Goal: Book appointment/travel/reservation

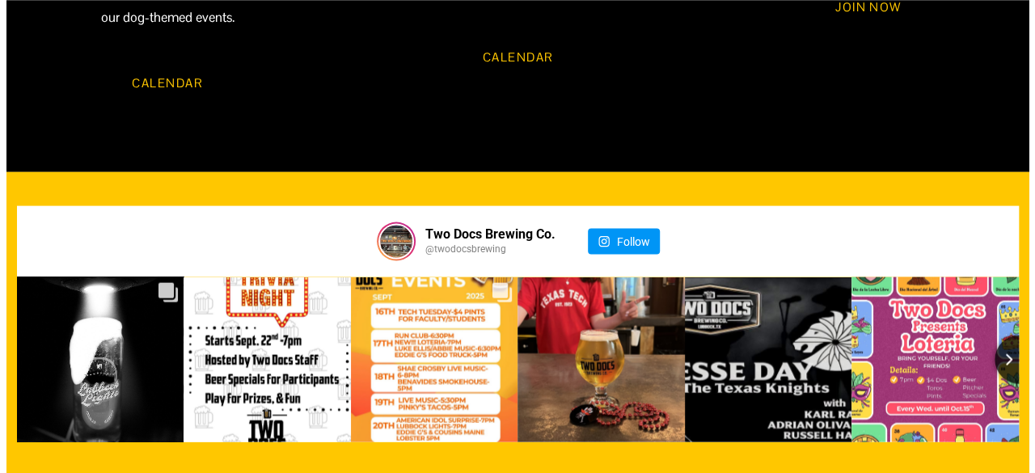
scroll to position [1617, 0]
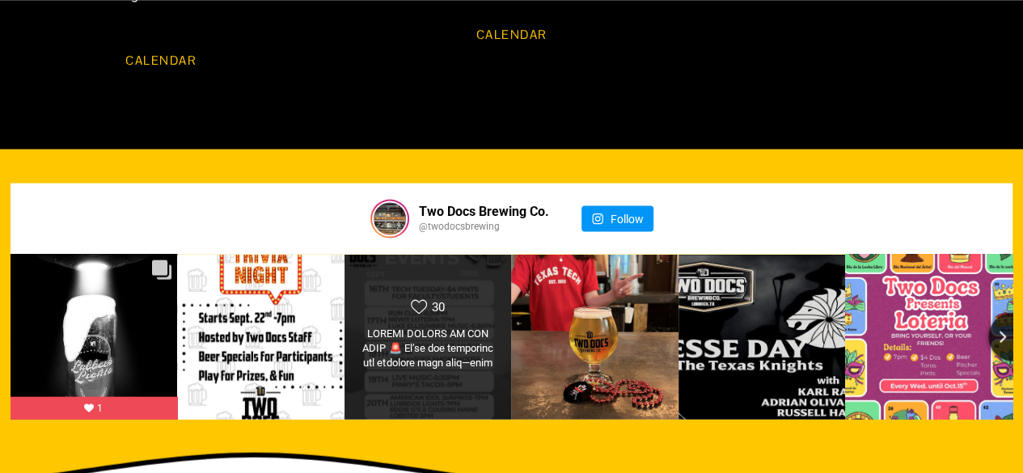
click at [452, 272] on div "Likes Count 30" at bounding box center [428, 337] width 169 height 167
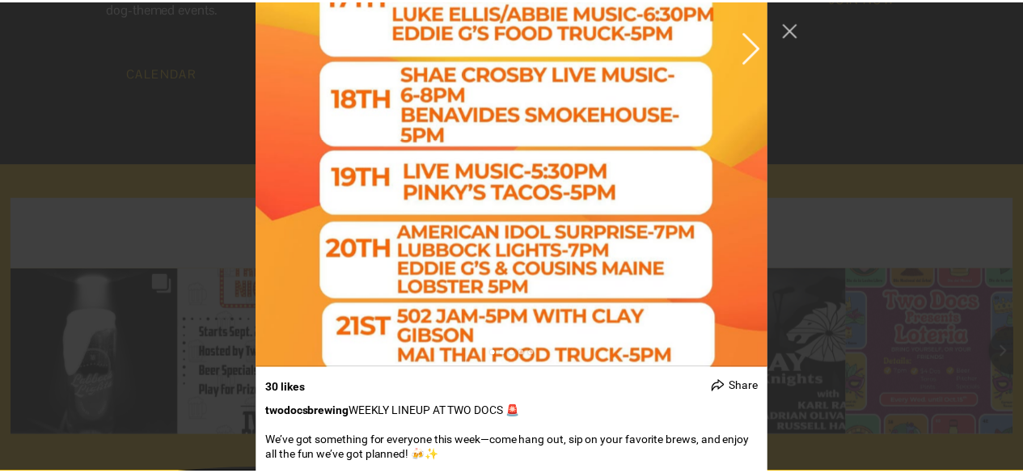
scroll to position [1149, 0]
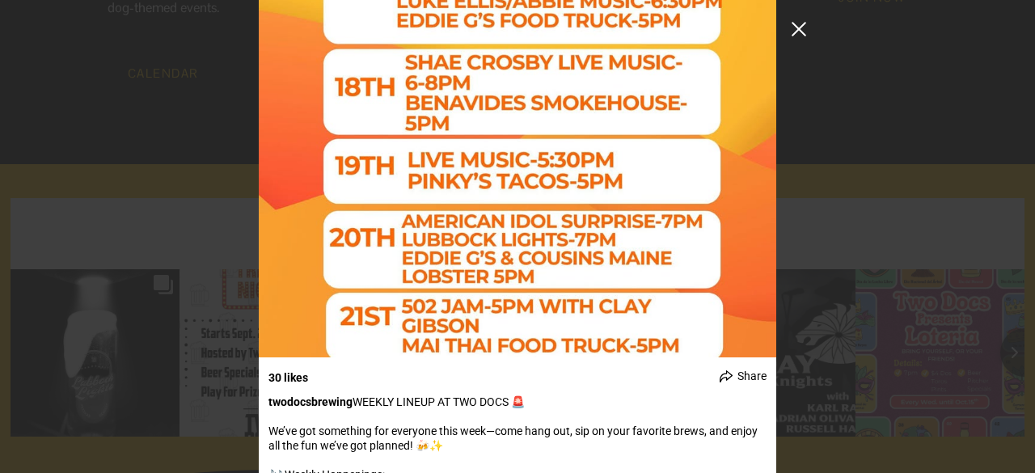
click at [798, 32] on button "Close Instagram Feed Popup" at bounding box center [799, 29] width 26 height 26
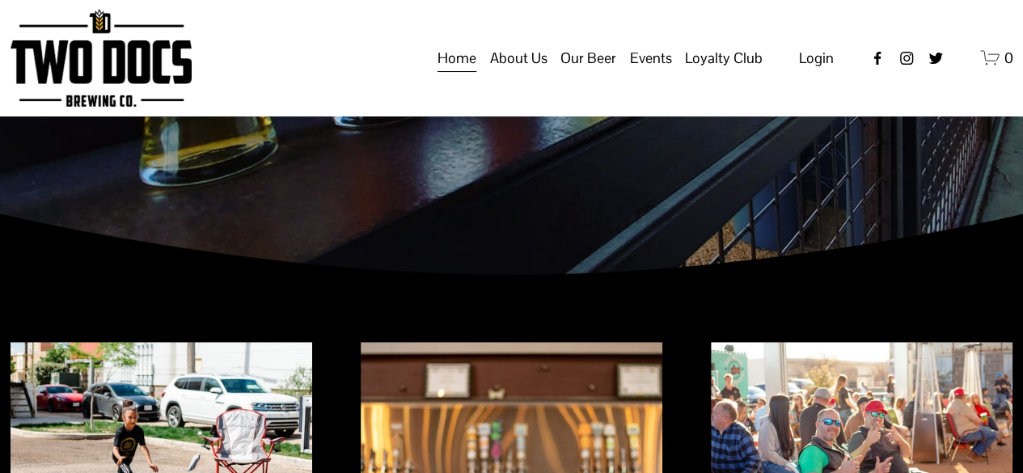
scroll to position [149, 0]
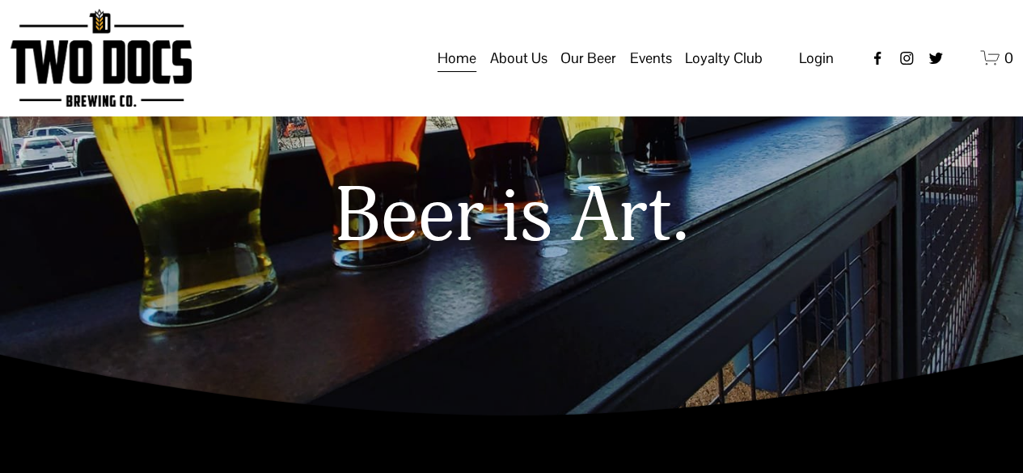
click at [652, 72] on span "Events" at bounding box center [651, 57] width 42 height 27
click at [0, 0] on span "Calendar" at bounding box center [0, 0] width 0 height 0
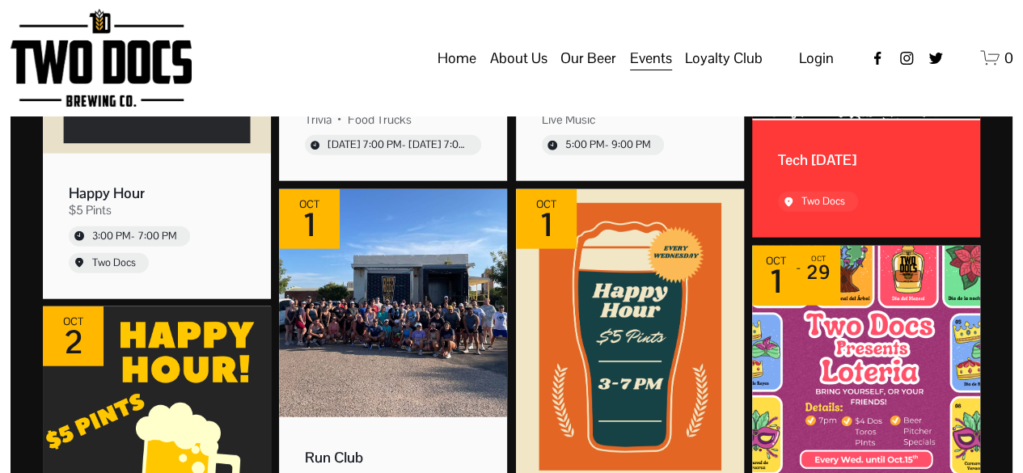
scroll to position [1779, 0]
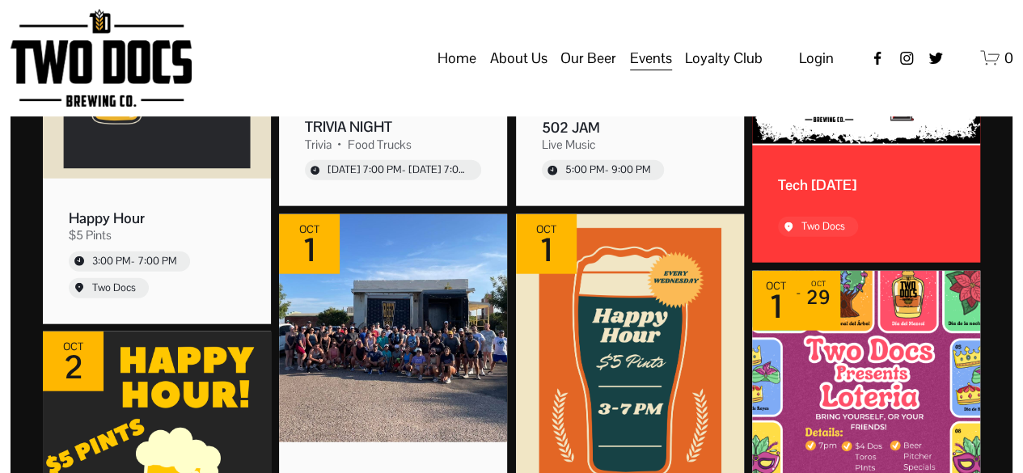
click at [0, 0] on span "Private Events" at bounding box center [0, 0] width 0 height 0
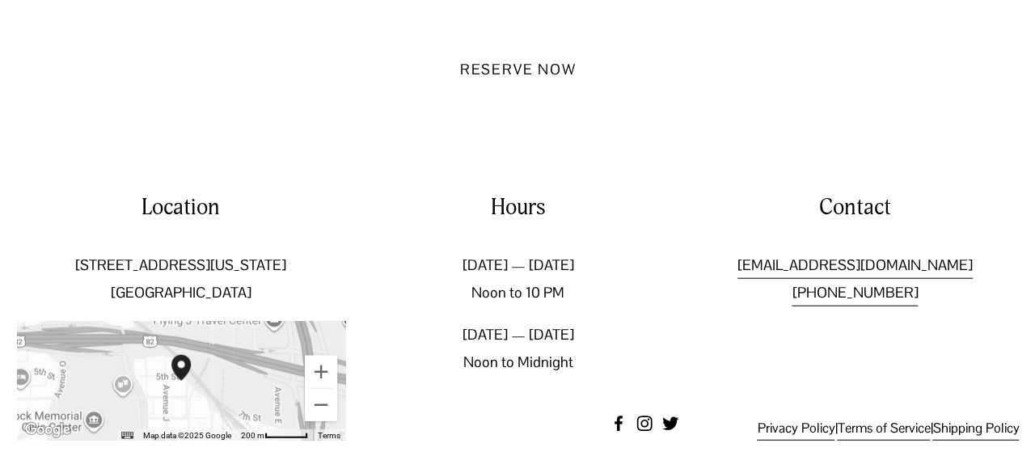
scroll to position [1816, 0]
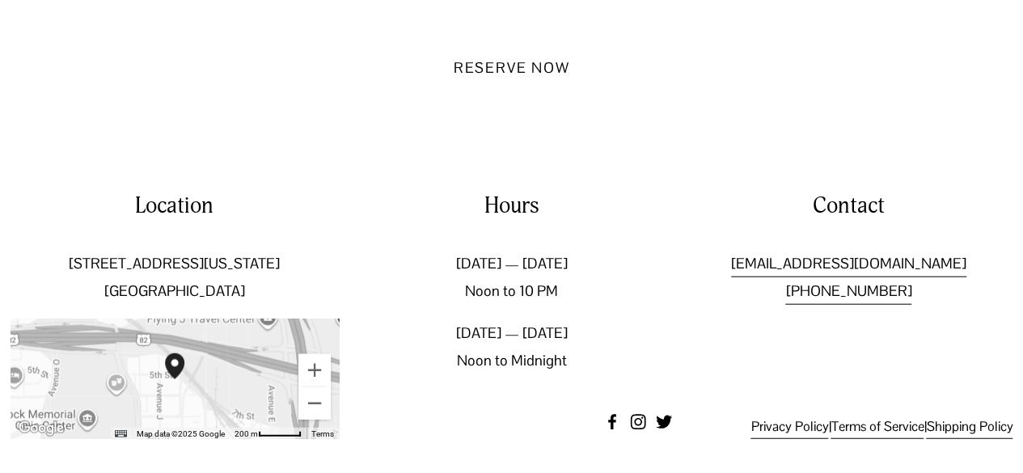
click at [498, 69] on button "Reserve Now" at bounding box center [511, 66] width 175 height 53
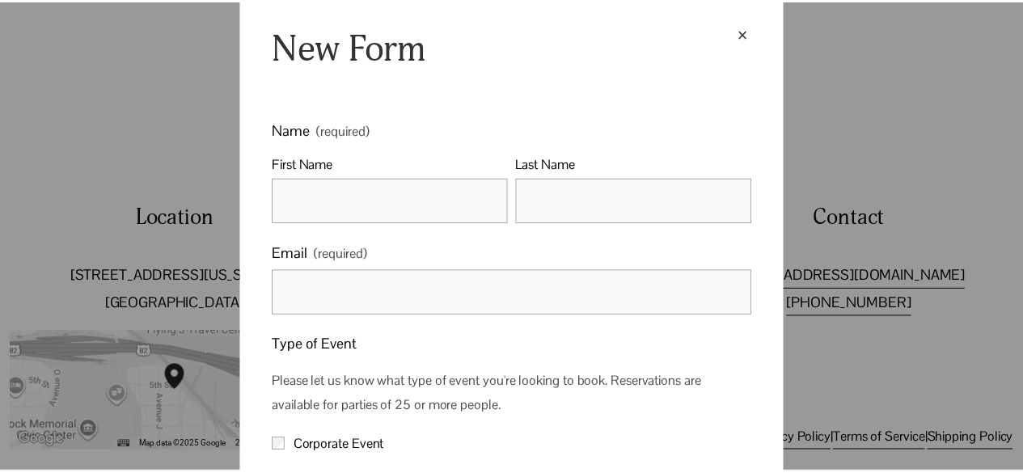
scroll to position [0, 0]
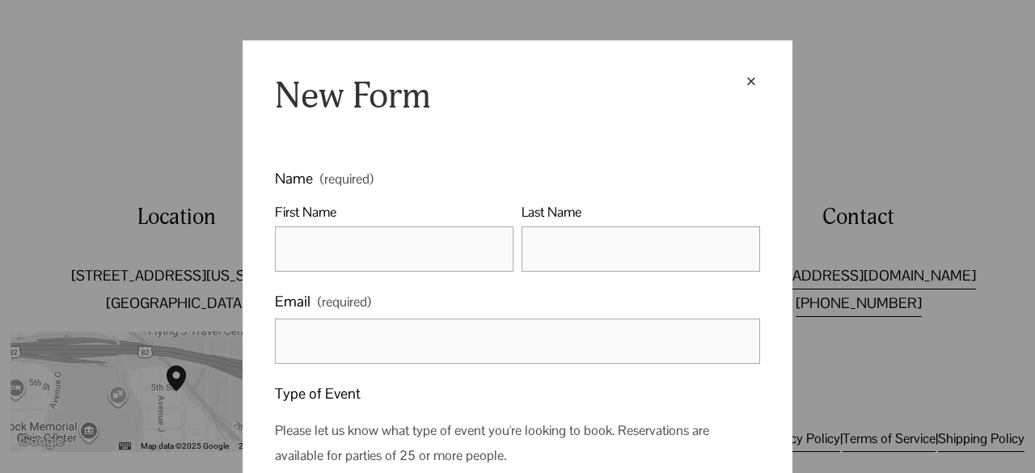
click at [743, 82] on div "×" at bounding box center [751, 82] width 18 height 18
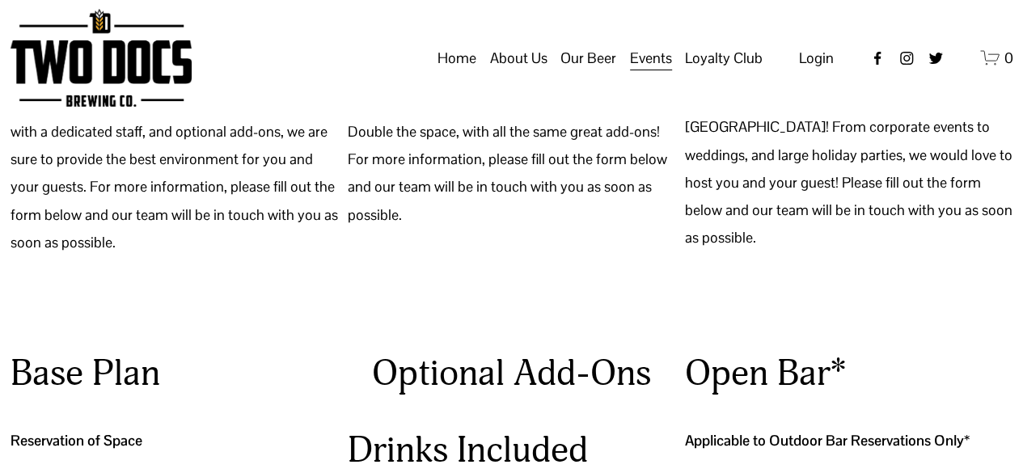
scroll to position [1007, 0]
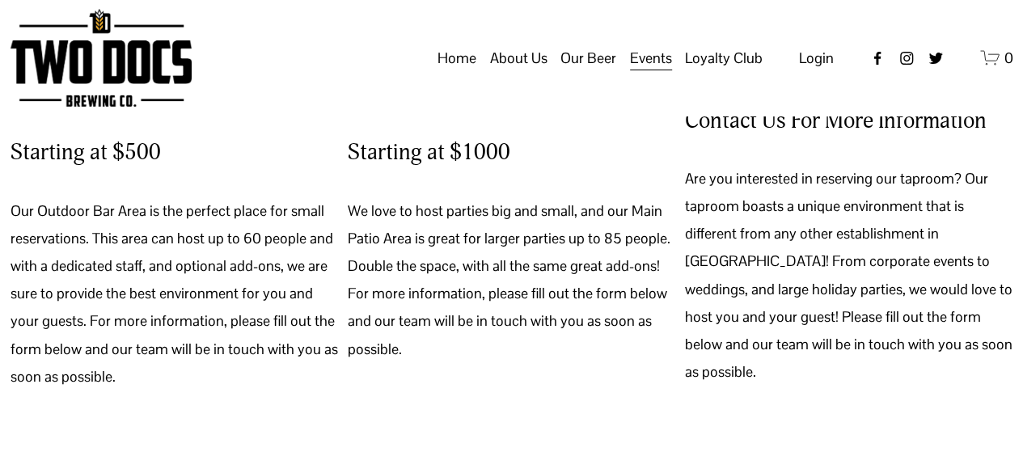
click at [467, 73] on link "Home" at bounding box center [456, 58] width 39 height 31
